Goal: Contribute content: Add original content to the website for others to see

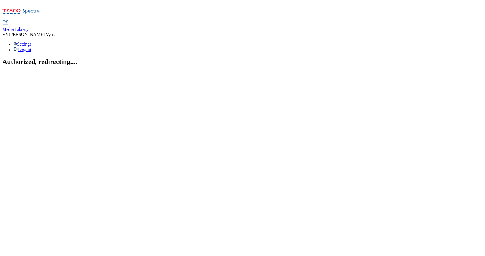
click at [29, 27] on div "Media Library" at bounding box center [15, 29] width 26 height 5
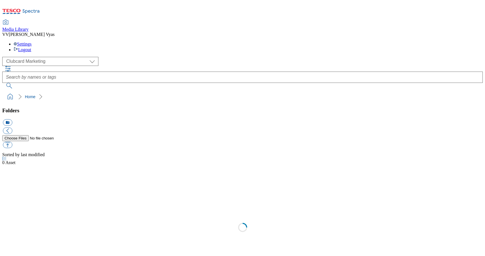
scroll to position [1, 0]
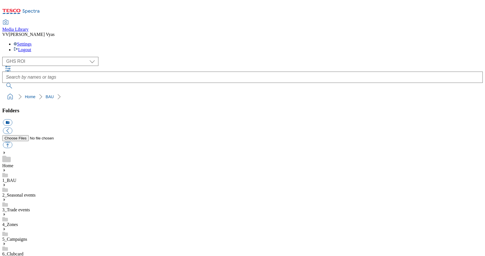
click at [6, 168] on icon at bounding box center [4, 170] width 4 height 4
click at [6, 227] on icon at bounding box center [4, 229] width 4 height 4
click at [6, 168] on icon at bounding box center [4, 170] width 4 height 4
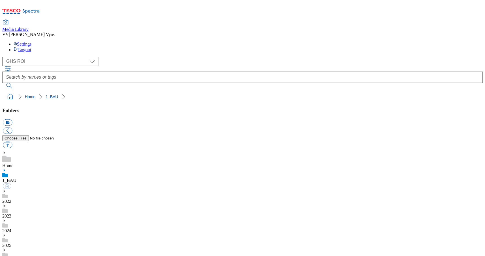
scroll to position [67, 0]
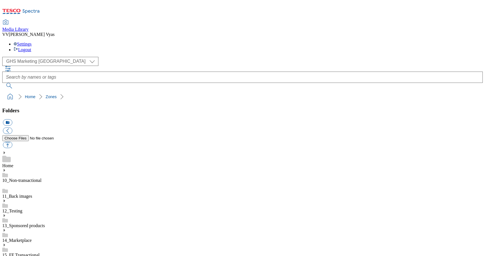
click at [5, 256] on use at bounding box center [4, 259] width 1 height 3
click at [6, 256] on icon at bounding box center [4, 260] width 4 height 4
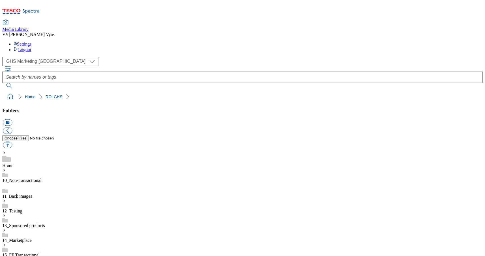
click at [5, 256] on use at bounding box center [4, 259] width 1 height 3
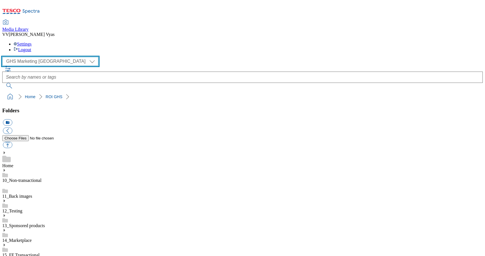
select select "flare-ghs-roi"
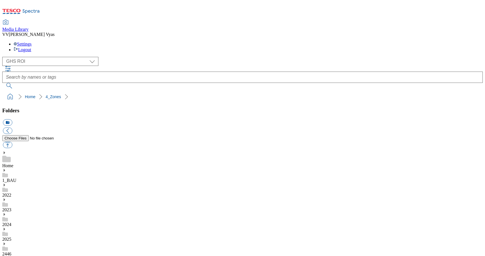
click at [12, 119] on button "icon_new_folder" at bounding box center [7, 122] width 9 height 7
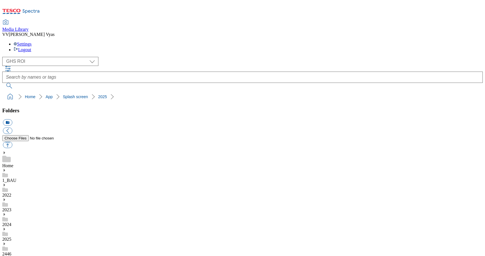
type input "2533"
click at [12, 142] on button "button" at bounding box center [7, 145] width 9 height 7
type input "C:\fakepath\ROI_SAYS_Strong Roots.jpg"
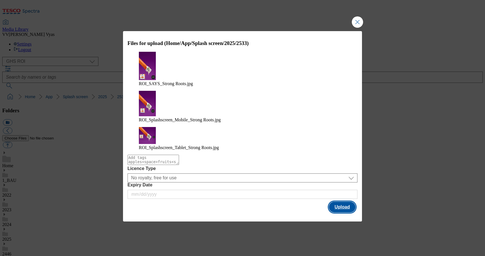
click at [343, 202] on button "Upload" at bounding box center [342, 207] width 27 height 11
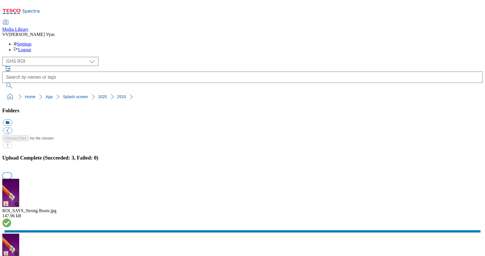
click at [11, 173] on button "button" at bounding box center [7, 175] width 8 height 5
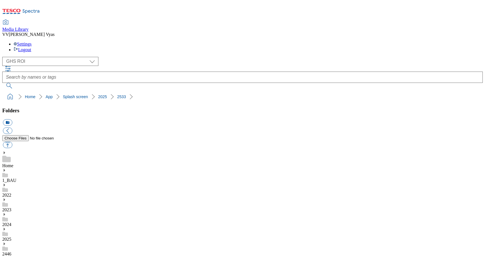
drag, startPoint x: 117, startPoint y: 56, endPoint x: 3, endPoint y: 53, distance: 114.3
click at [3, 91] on nav "Home App Splash screen 2025 2533" at bounding box center [242, 96] width 481 height 11
copy ol "Home App Splash screen 2025 2533"
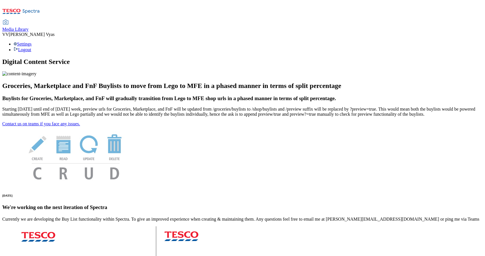
click at [29, 27] on span "Media Library" at bounding box center [15, 29] width 26 height 5
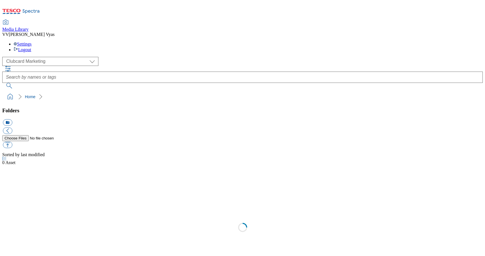
scroll to position [1, 0]
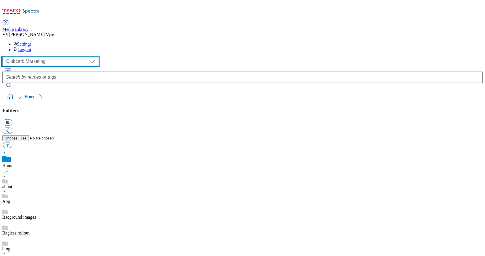
select select "flare-ghs-mktg"
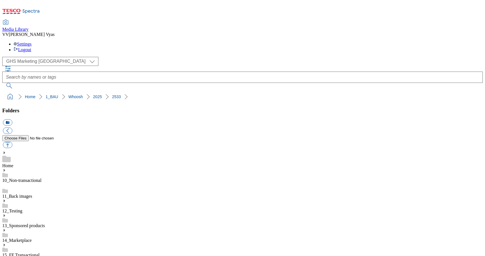
click at [12, 119] on button "icon_new_folder" at bounding box center [7, 122] width 9 height 7
type input "2533-update"
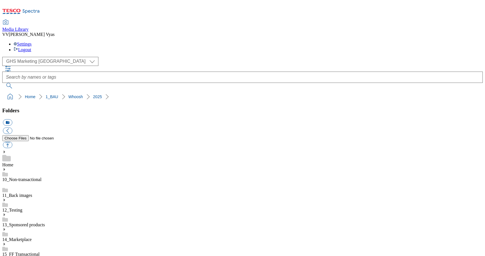
scroll to position [396, 0]
click at [12, 142] on button "button" at bounding box center [7, 145] width 9 height 7
type input "C:\fakepath\2532-WF-525850-Whoosh-weeklies-updates.jpg"
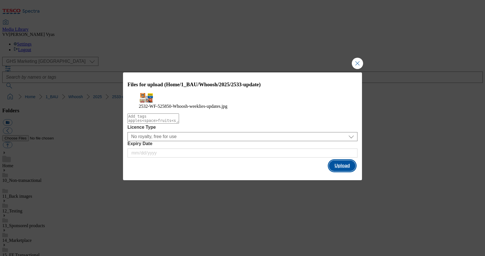
click at [352, 171] on button "Upload" at bounding box center [342, 165] width 27 height 11
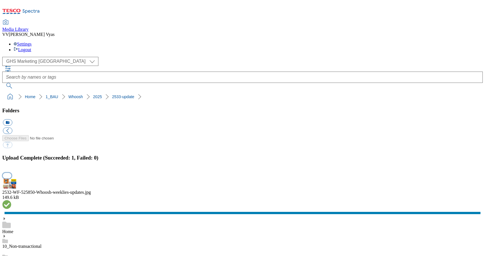
click at [11, 173] on button "button" at bounding box center [7, 175] width 8 height 5
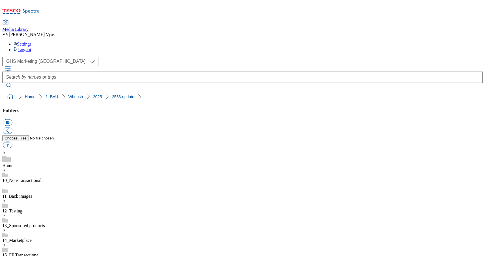
drag, startPoint x: 128, startPoint y: 53, endPoint x: 3, endPoint y: 54, distance: 125.0
click at [3, 91] on nav "Home 1_BAU Whoosh 2025 2533-update" at bounding box center [242, 96] width 481 height 11
copy ol "Home 1_BAU Whoosh 2025 2533-update"
